Goal: Download file/media

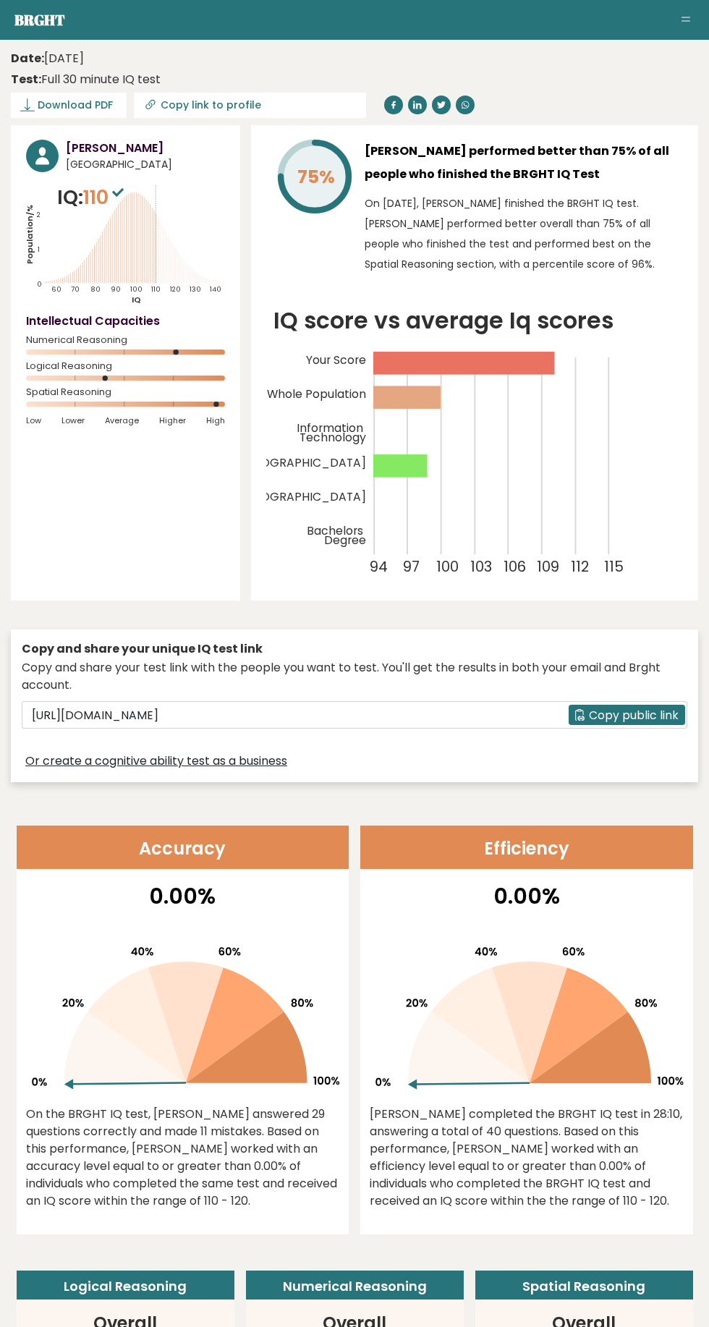
click at [34, 105] on icon at bounding box center [27, 105] width 14 height 14
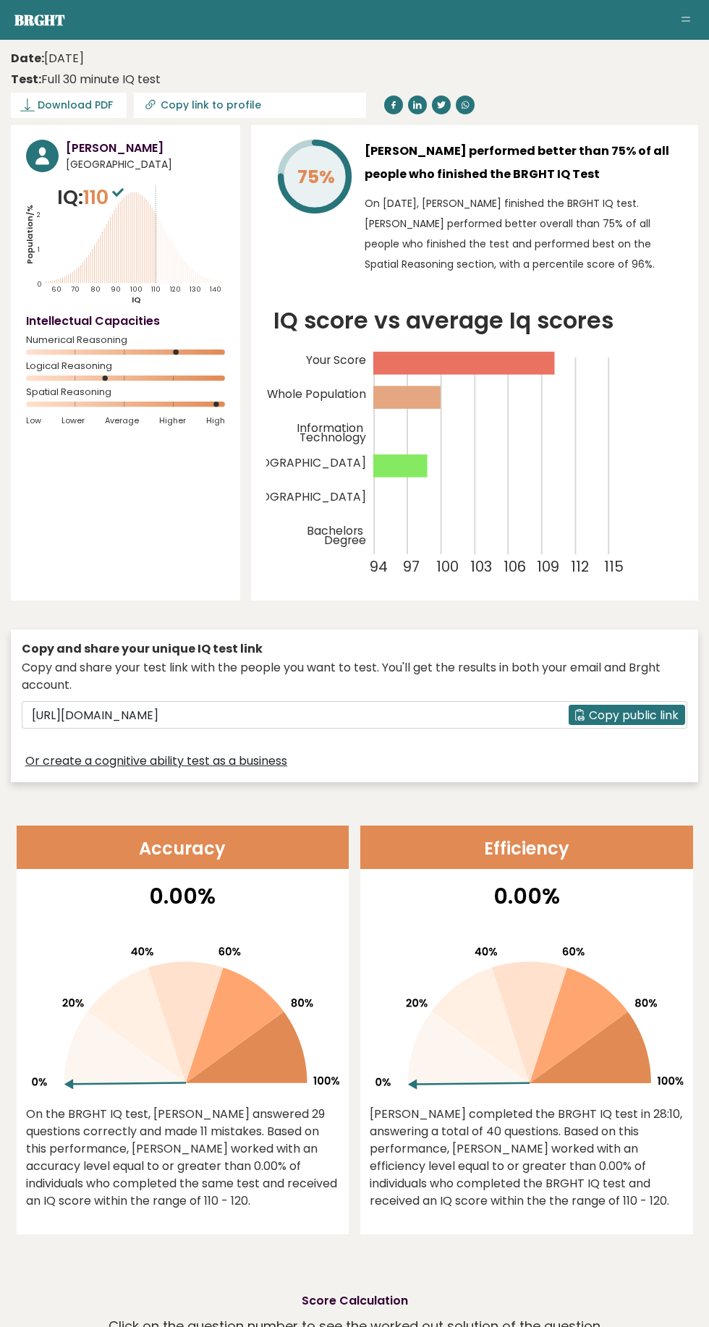
click at [41, 103] on span "Download PDF" at bounding box center [75, 105] width 75 height 15
